Goal: Task Accomplishment & Management: Use online tool/utility

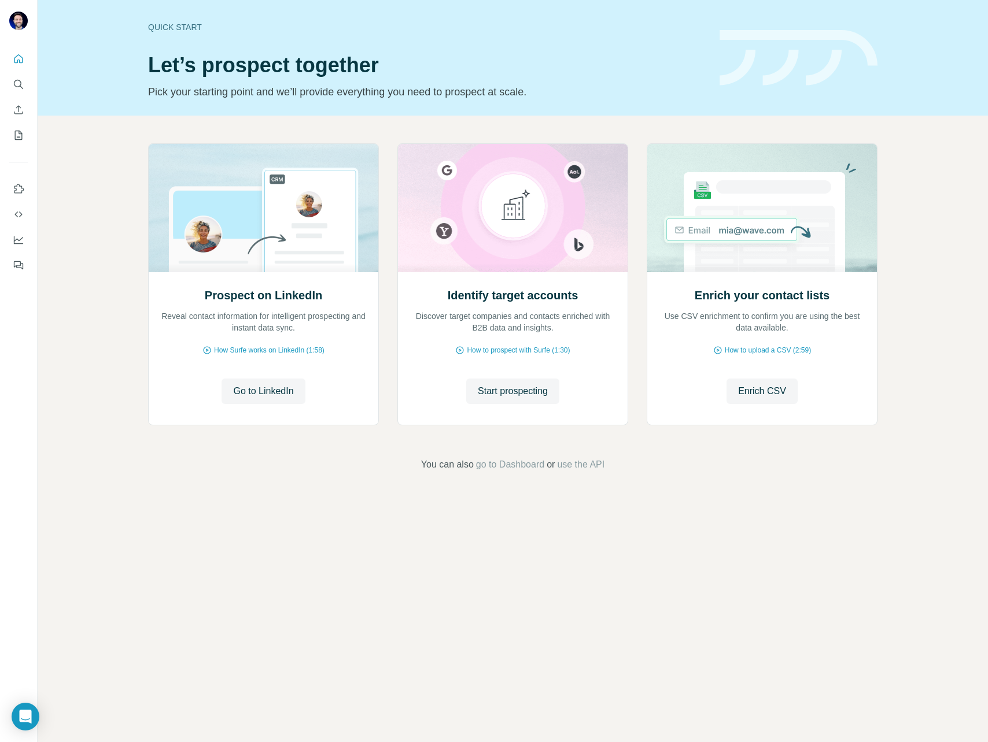
click at [702, 44] on div "Quick start Let’s prospect together Pick your starting point and we’ll provide …" at bounding box center [426, 58] width 557 height 84
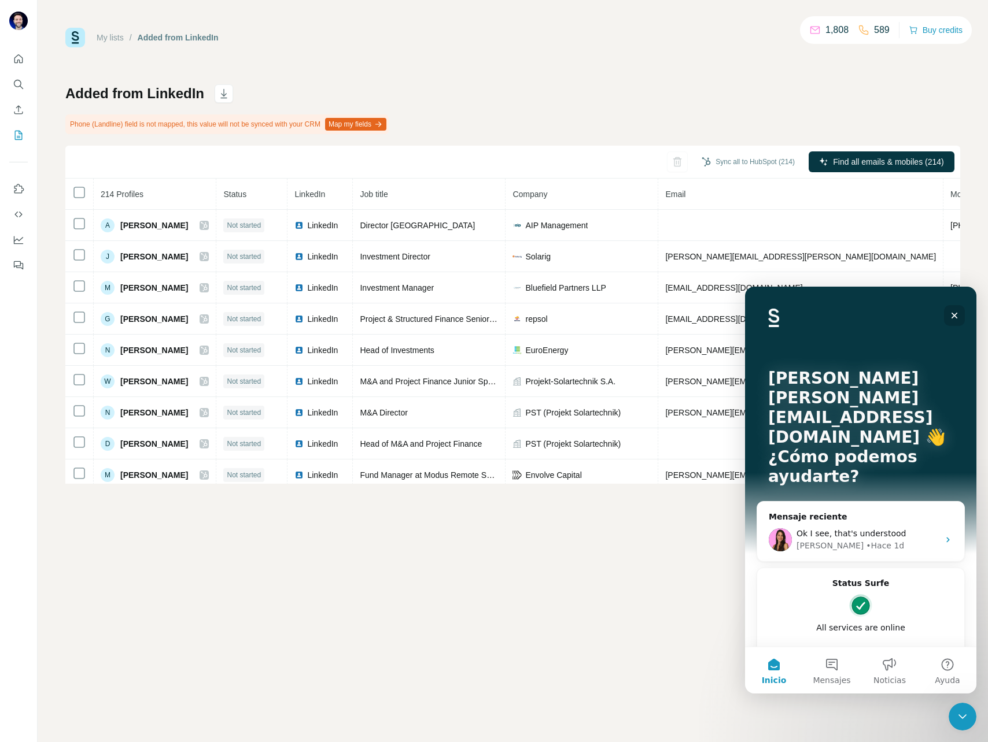
click at [951, 315] on icon "Cerrar" at bounding box center [953, 315] width 9 height 9
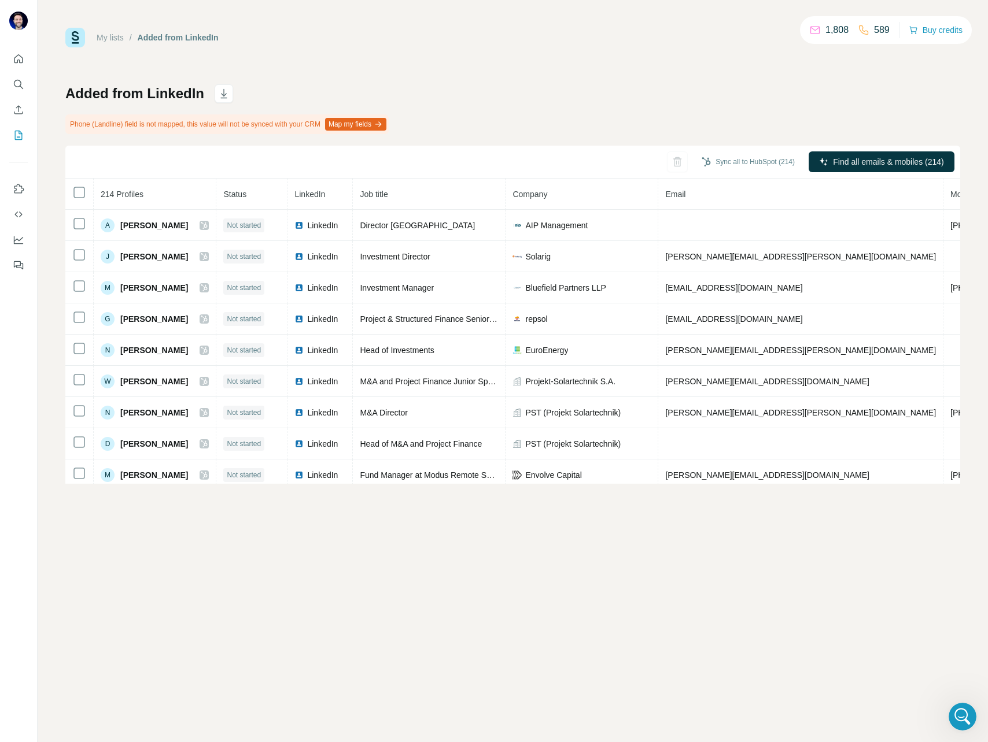
click at [386, 124] on button "Map my fields" at bounding box center [355, 124] width 61 height 13
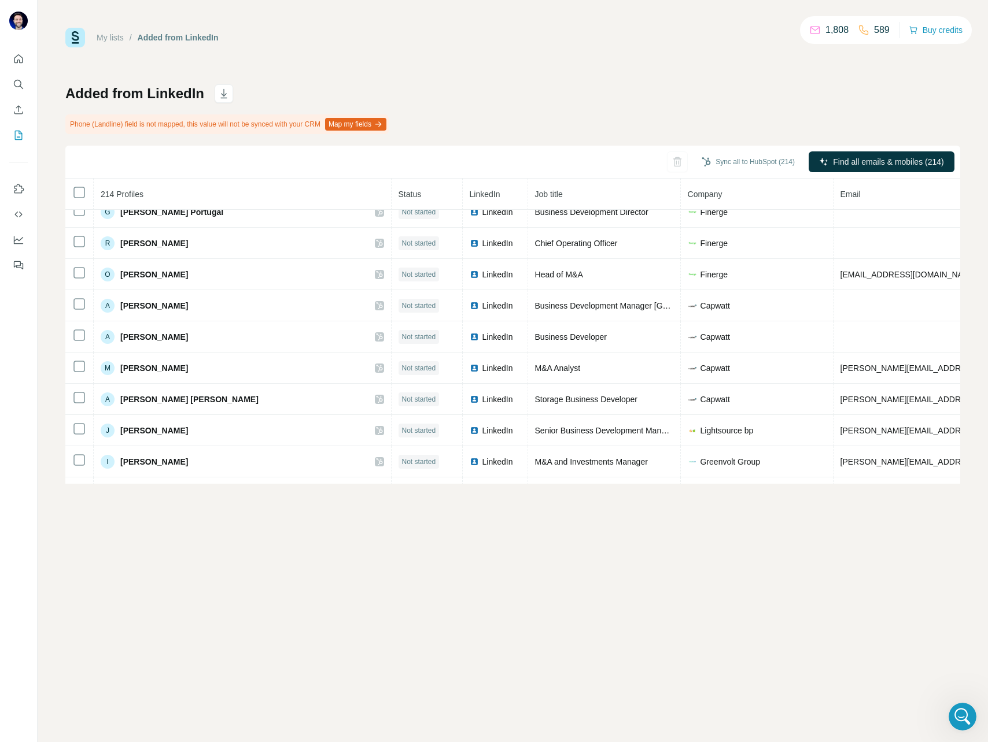
scroll to position [2230, 0]
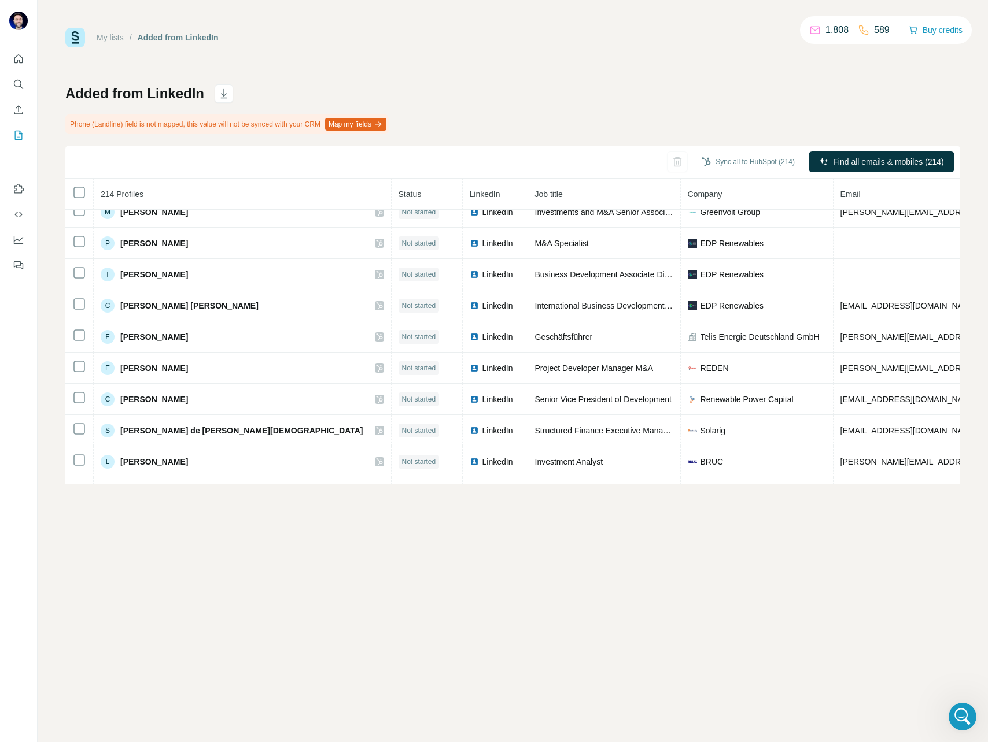
click at [714, 137] on div "Added from LinkedIn Phone (Landline) field is not mapped, this value will not b…" at bounding box center [512, 284] width 894 height 400
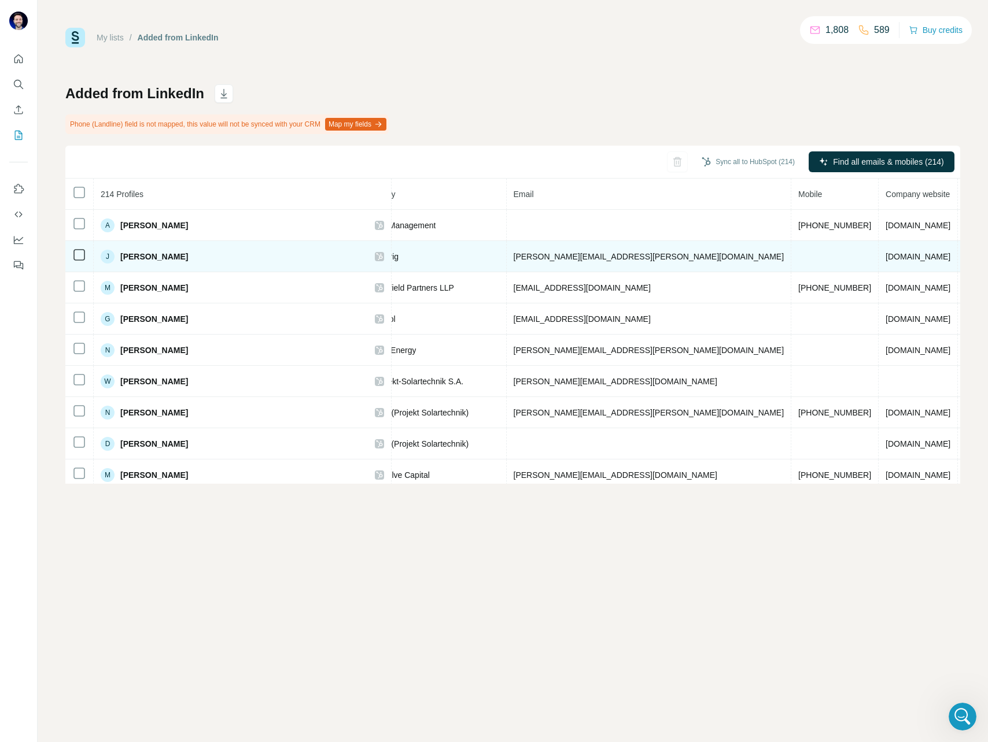
scroll to position [0, 313]
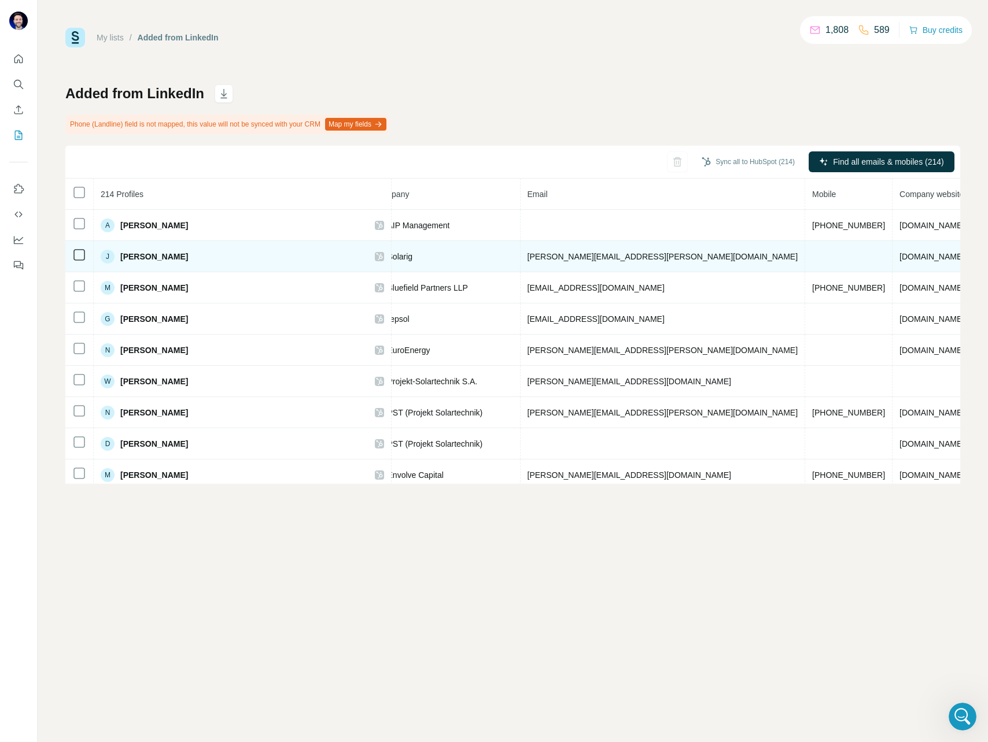
click at [805, 253] on td at bounding box center [848, 256] width 87 height 31
